Goal: Information Seeking & Learning: Learn about a topic

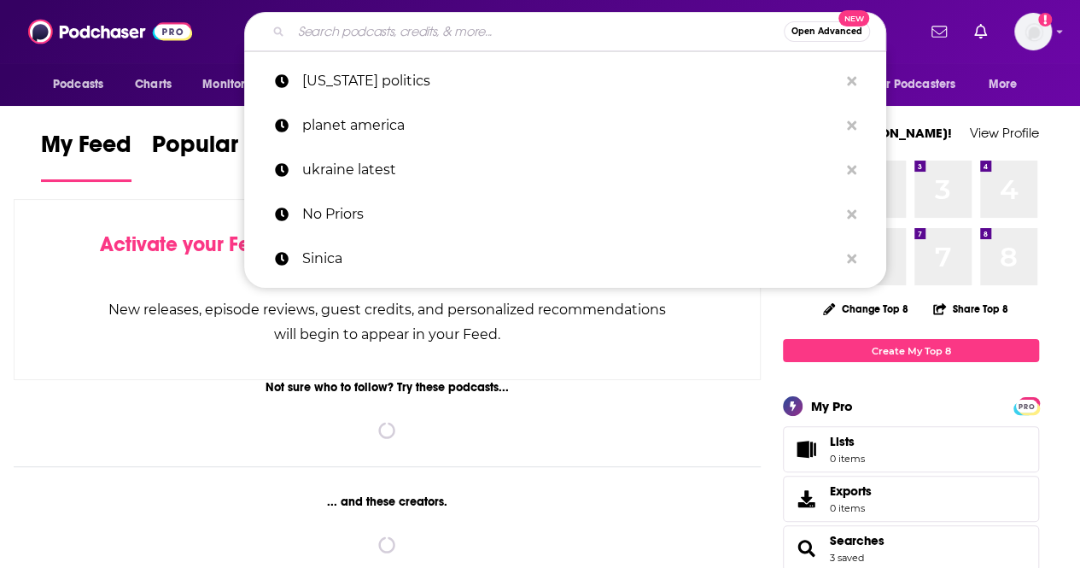
click at [596, 37] on input "Search podcasts, credits, & more..." at bounding box center [537, 31] width 493 height 27
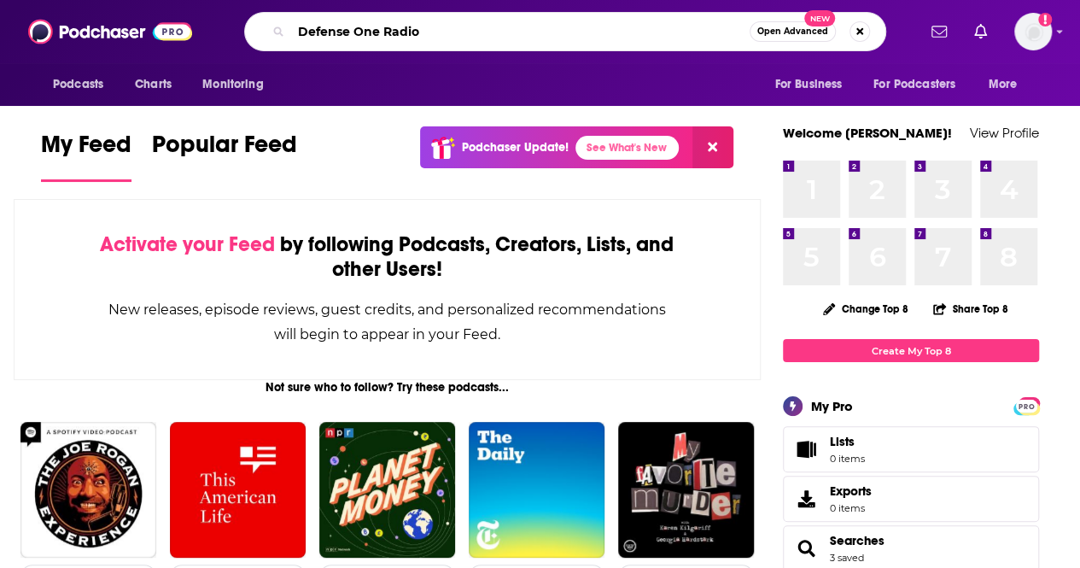
type input "Defense One Radio"
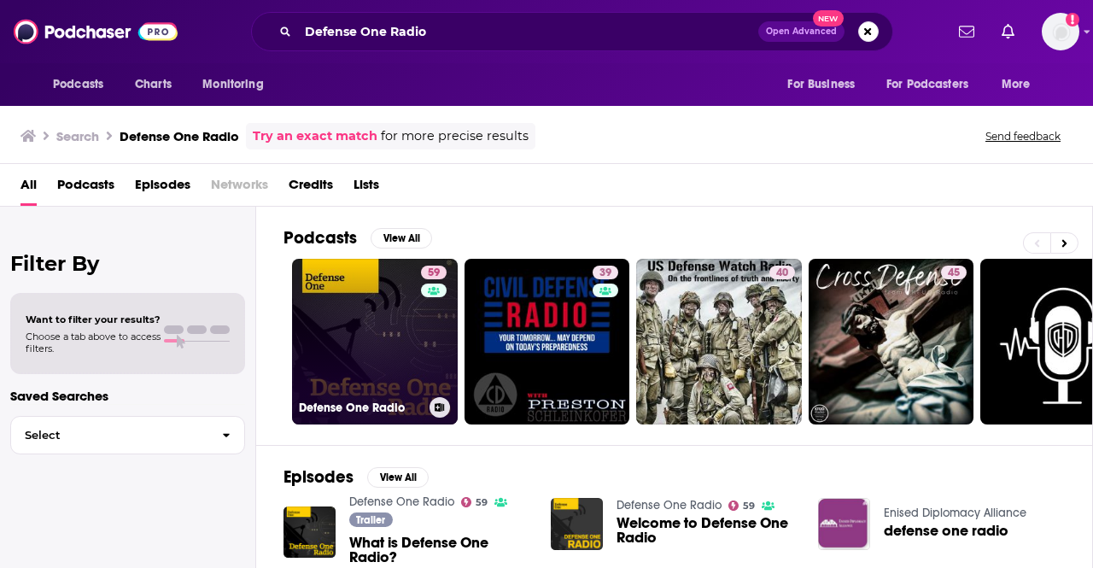
click at [383, 335] on link "59 Defense One Radio" at bounding box center [375, 342] width 166 height 166
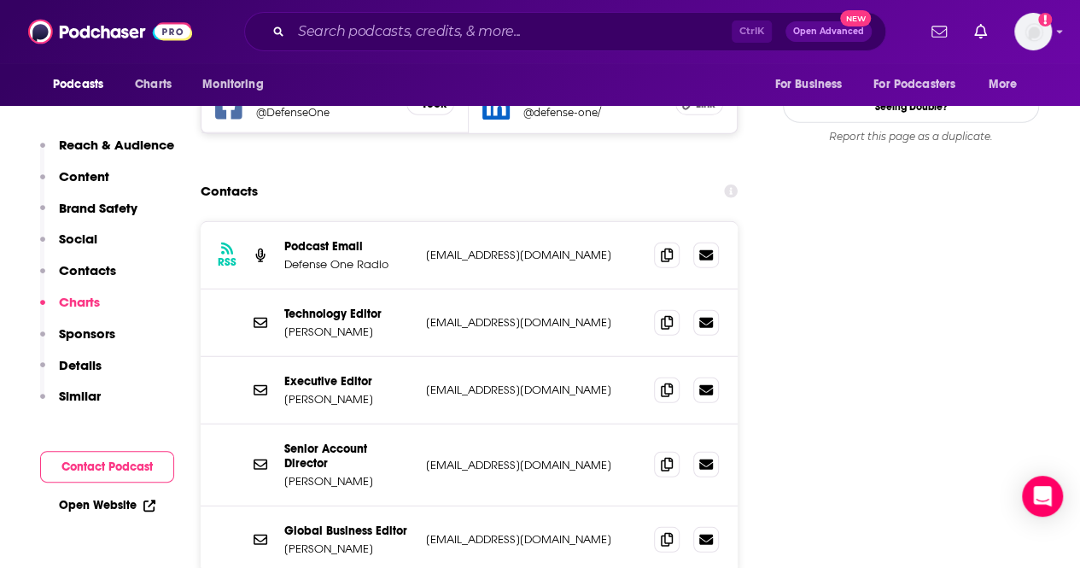
scroll to position [2391, 0]
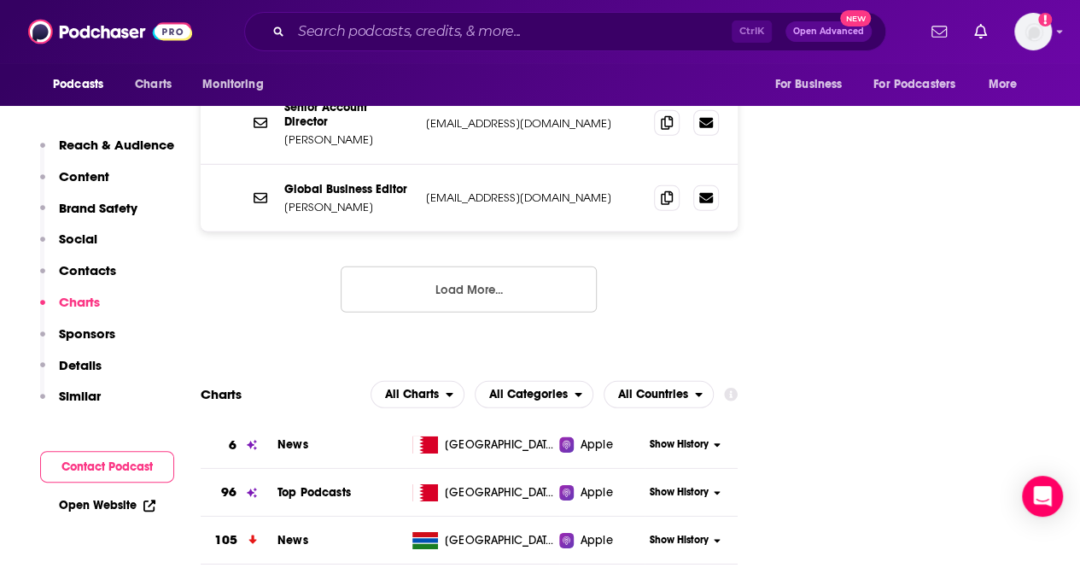
drag, startPoint x: 478, startPoint y: 190, endPoint x: 623, endPoint y: 262, distance: 161.9
click at [478, 266] on button "Load More..." at bounding box center [469, 289] width 256 height 46
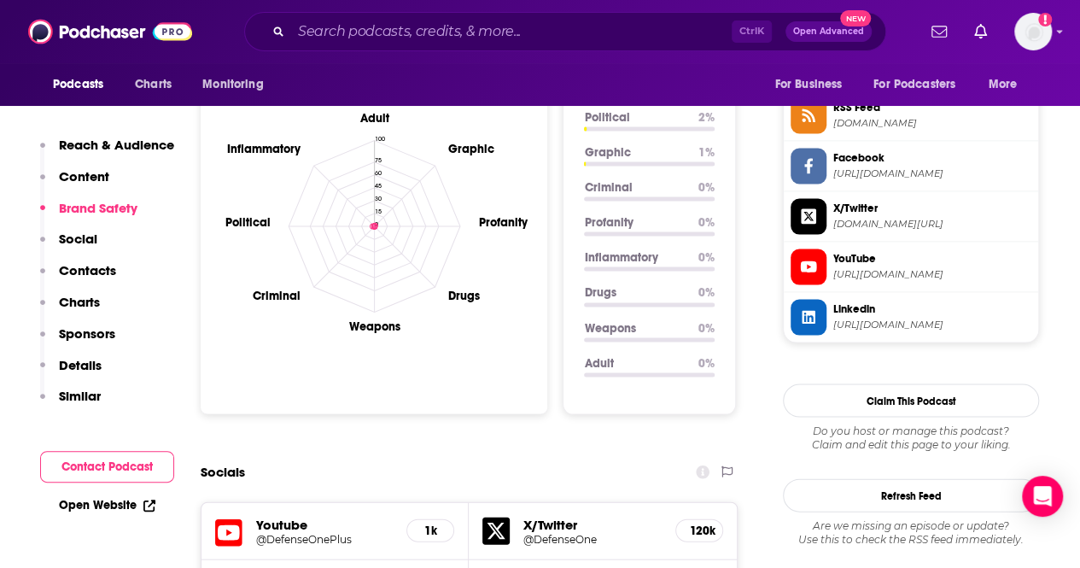
scroll to position [1622, 0]
